Goal: Book appointment/travel/reservation

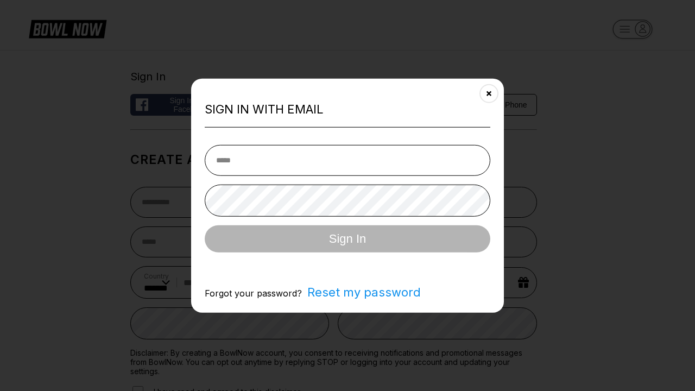
select select "**"
type input "**********"
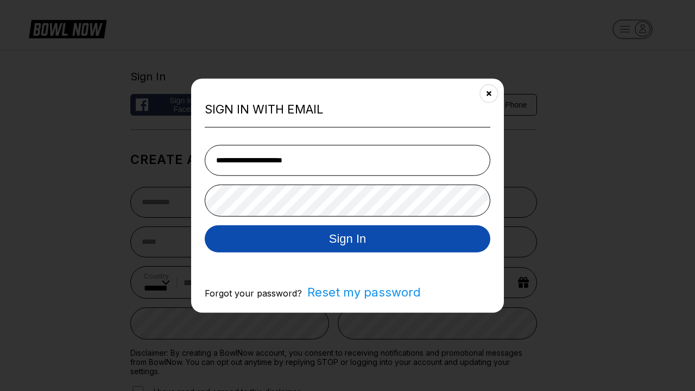
click at [347, 239] on button "Sign In" at bounding box center [348, 238] width 286 height 27
